Goal: Download file/media

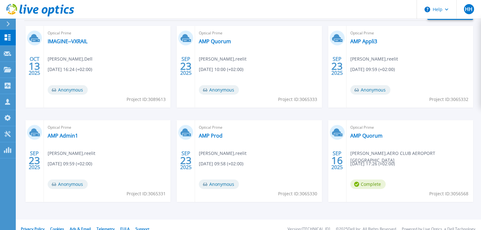
scroll to position [120, 0]
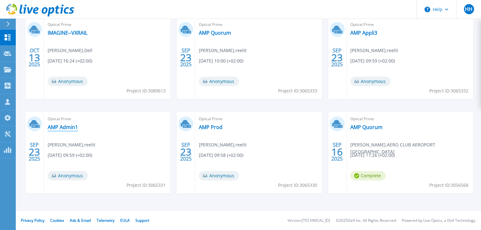
click at [63, 127] on link "AMP Admin1" at bounding box center [63, 127] width 30 height 6
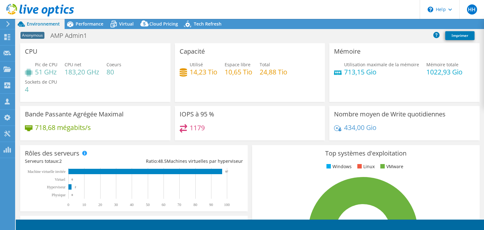
select select "USD"
click at [402, 24] on link "Partager" at bounding box center [401, 24] width 31 height 10
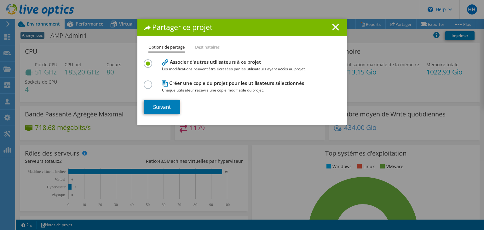
click at [333, 26] on line at bounding box center [336, 27] width 6 height 6
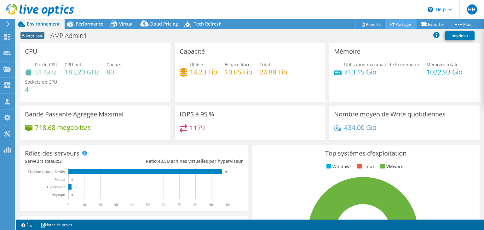
click at [397, 22] on link "Partager" at bounding box center [401, 24] width 31 height 10
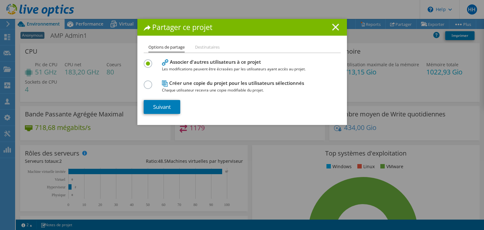
click at [335, 26] on line at bounding box center [336, 27] width 6 height 6
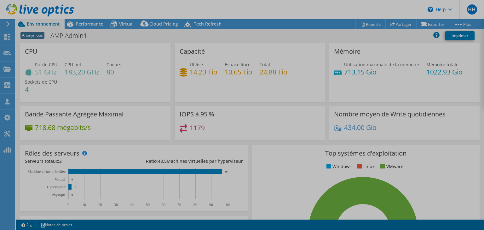
click at [365, 25] on div at bounding box center [242, 115] width 484 height 230
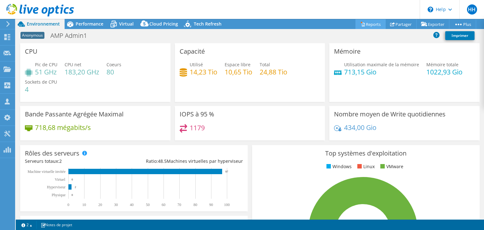
click at [363, 25] on link "Reports" at bounding box center [371, 24] width 30 height 10
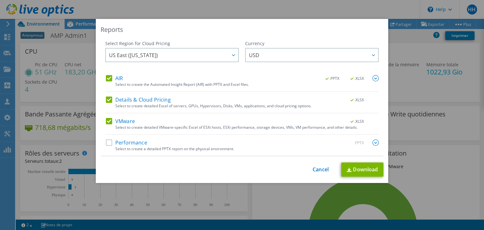
click at [110, 143] on label "Performance" at bounding box center [126, 142] width 41 height 6
click at [0, 0] on input "Performance" at bounding box center [0, 0] width 0 height 0
click at [347, 166] on link "Download" at bounding box center [362, 169] width 42 height 14
click at [389, 74] on div "Reports Select Region for Cloud Pricing Asia Pacific ([GEOGRAPHIC_DATA]) [GEOGR…" at bounding box center [242, 115] width 484 height 192
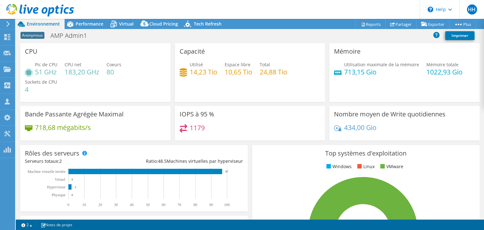
click at [47, 13] on icon at bounding box center [40, 10] width 68 height 13
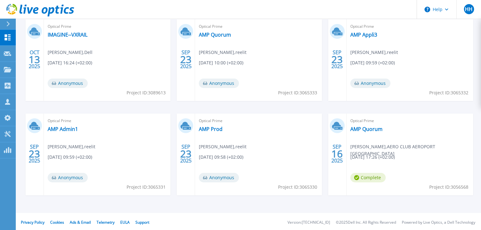
scroll to position [120, 0]
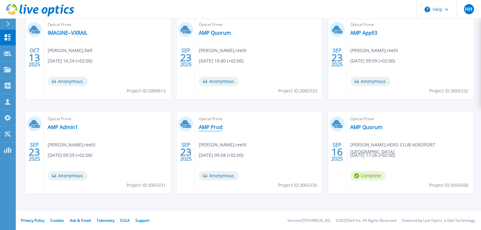
click at [216, 129] on link "AMP Prod" at bounding box center [211, 127] width 24 height 6
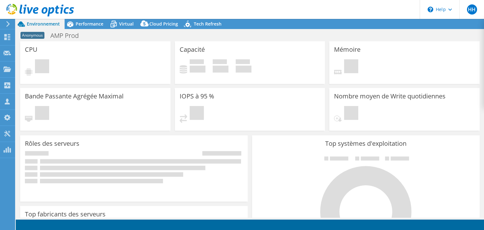
select select "USD"
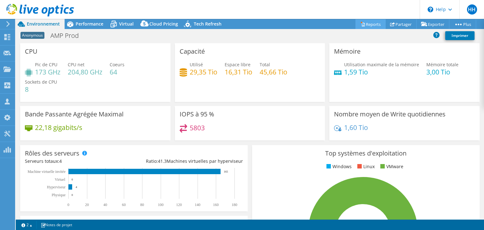
click at [371, 25] on link "Reports" at bounding box center [371, 24] width 30 height 10
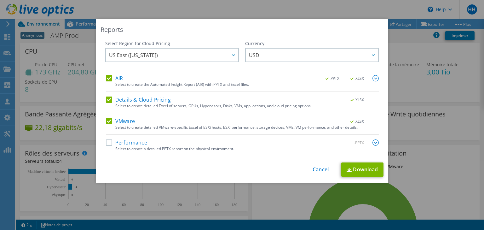
click at [110, 149] on div "Performance .PPTX Select to create a detailed PPTX report on the physical envir…" at bounding box center [242, 147] width 273 height 16
click at [109, 145] on label "Performance" at bounding box center [126, 142] width 41 height 6
click at [0, 0] on input "Performance" at bounding box center [0, 0] width 0 height 0
click at [365, 166] on link "Download" at bounding box center [362, 169] width 42 height 14
click at [40, 162] on div "Reports Select Region for Cloud Pricing Asia Pacific (Hong Kong) Asia Pacific (…" at bounding box center [242, 115] width 484 height 192
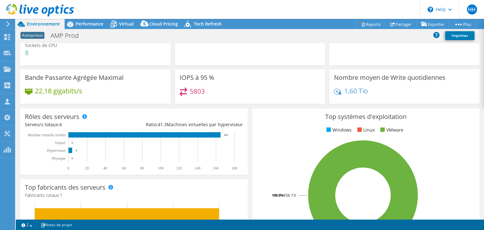
scroll to position [32, 0]
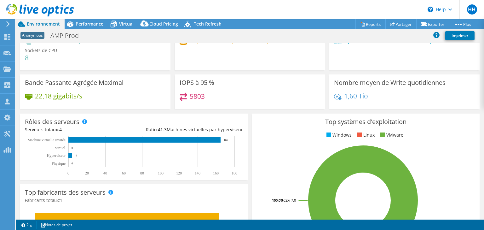
drag, startPoint x: 299, startPoint y: 25, endPoint x: 239, endPoint y: 27, distance: 60.3
click at [299, 25] on div "Actions de projet Actions de projet Reports Partager Exporter vSAN ReadyNode Si…" at bounding box center [250, 24] width 469 height 10
click at [42, 8] on icon at bounding box center [40, 10] width 68 height 13
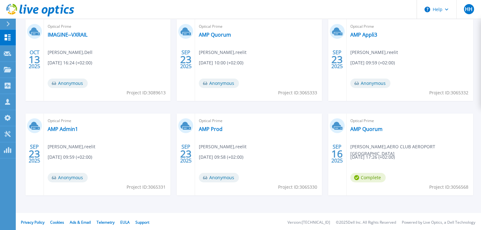
scroll to position [120, 0]
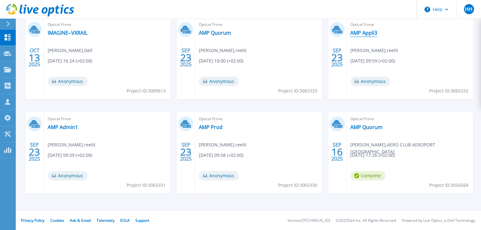
click at [373, 34] on link "AMP Appli3" at bounding box center [363, 33] width 27 height 6
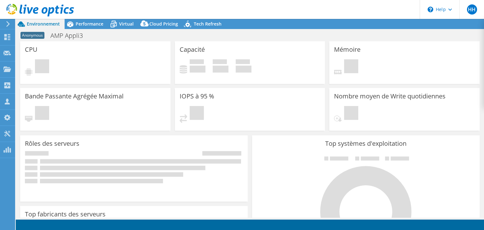
select select "USD"
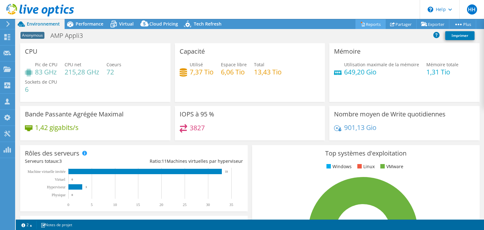
click at [376, 24] on link "Reports" at bounding box center [371, 24] width 30 height 10
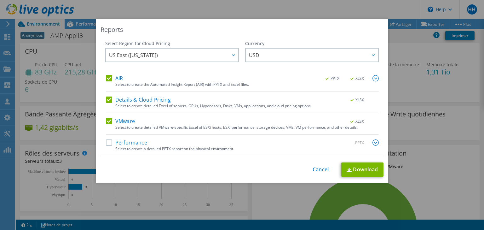
click at [122, 142] on label "Performance" at bounding box center [126, 142] width 41 height 6
click at [0, 0] on input "Performance" at bounding box center [0, 0] width 0 height 0
click at [368, 165] on link "Download" at bounding box center [362, 169] width 42 height 14
click at [113, 14] on div "Reports Select Region for Cloud Pricing Asia Pacific ([GEOGRAPHIC_DATA]) [GEOGR…" at bounding box center [242, 115] width 484 height 230
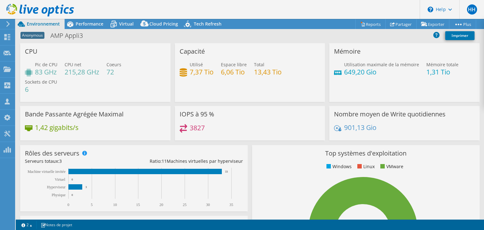
click at [13, 8] on div at bounding box center [242, 115] width 484 height 230
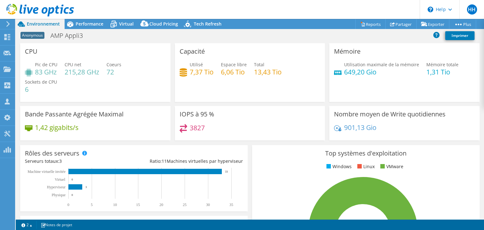
click at [29, 10] on use at bounding box center [40, 10] width 68 height 13
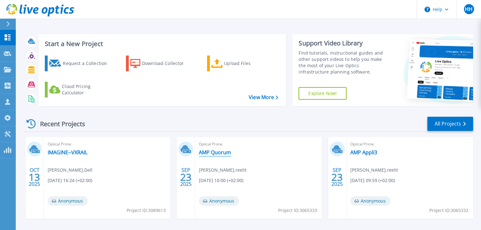
click at [226, 150] on link "AMP Quorum" at bounding box center [215, 152] width 32 height 6
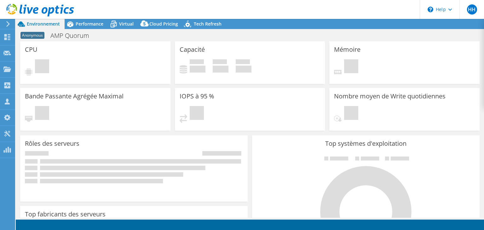
select select "USD"
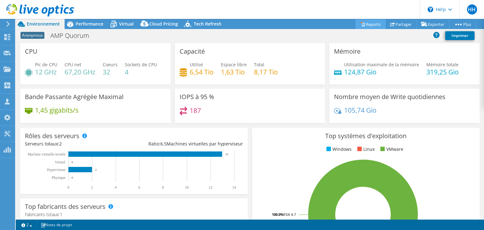
click at [373, 23] on link "Reports" at bounding box center [371, 24] width 30 height 10
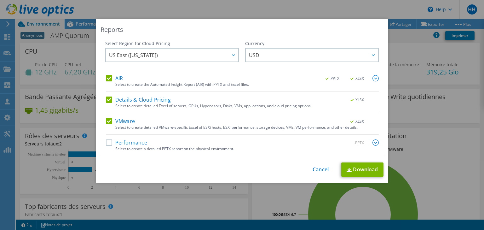
click at [122, 143] on label "Performance" at bounding box center [126, 142] width 41 height 6
click at [0, 0] on input "Performance" at bounding box center [0, 0] width 0 height 0
click at [363, 167] on link "Download" at bounding box center [362, 169] width 42 height 14
click at [461, 99] on div "Reports Select Region for Cloud Pricing Asia Pacific (Hong Kong) Asia Pacific (…" at bounding box center [242, 115] width 484 height 192
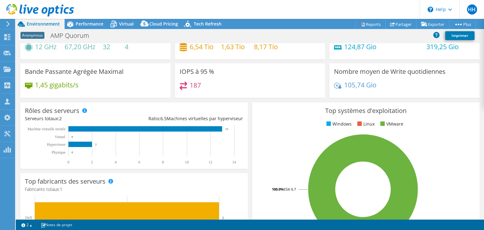
scroll to position [25, 0]
click at [39, 11] on icon at bounding box center [40, 10] width 68 height 13
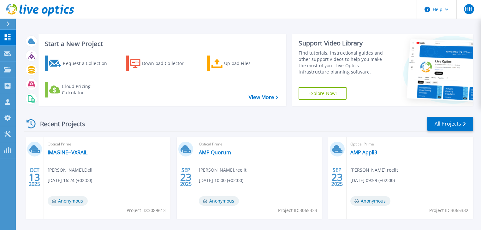
scroll to position [120, 0]
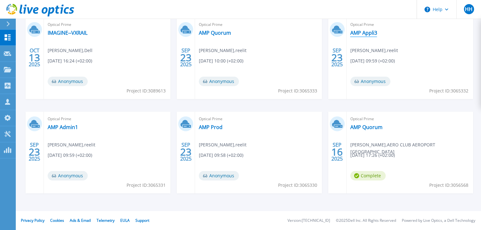
click at [367, 31] on link "AMP Appli3" at bounding box center [363, 33] width 27 height 6
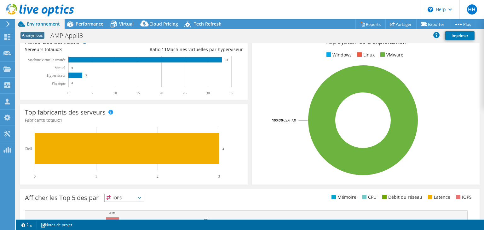
scroll to position [126, 0]
